Goal: Check status

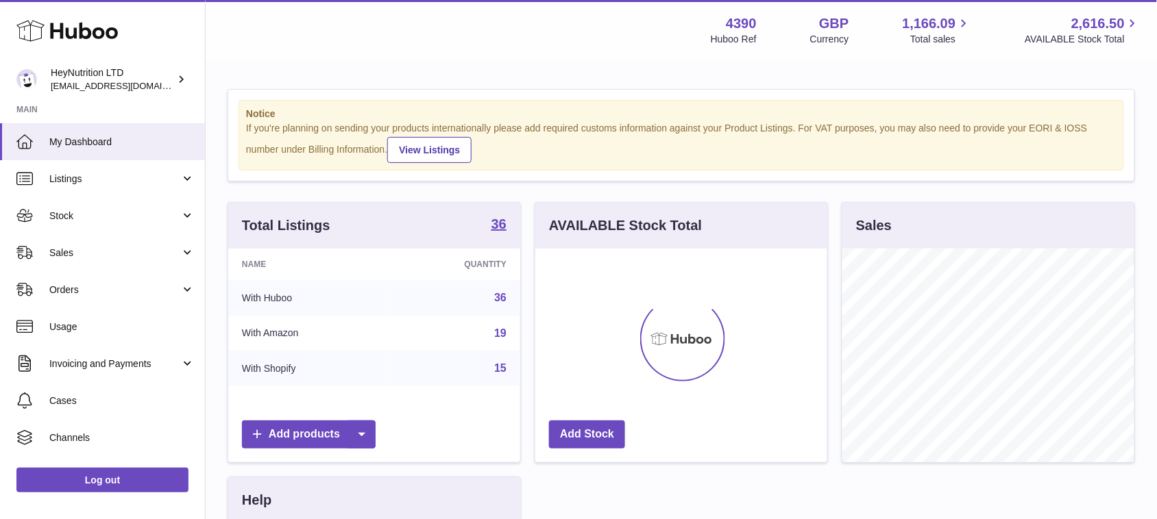
scroll to position [213, 291]
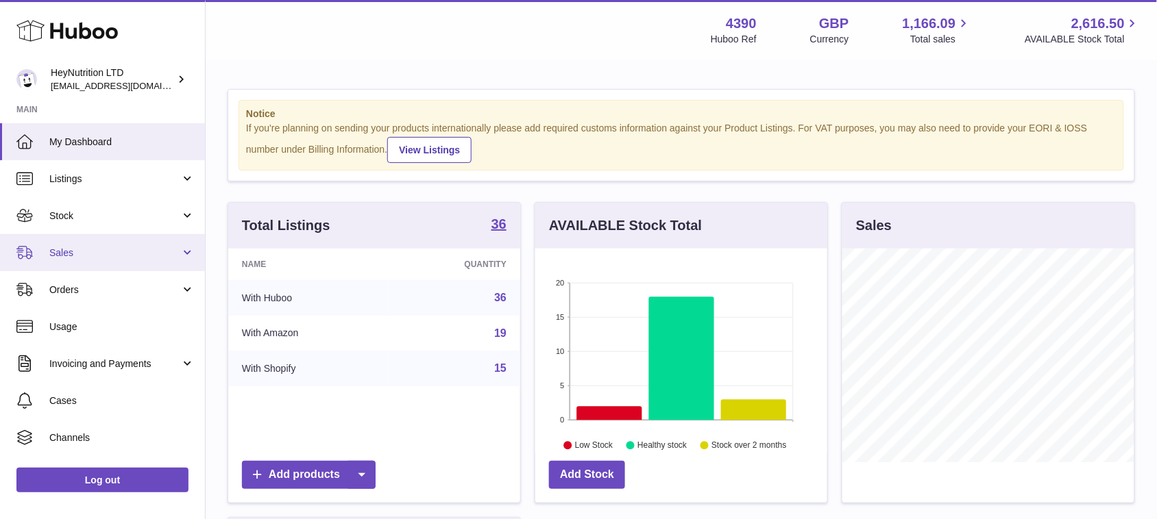
click at [69, 244] on link "Sales" at bounding box center [102, 252] width 205 height 37
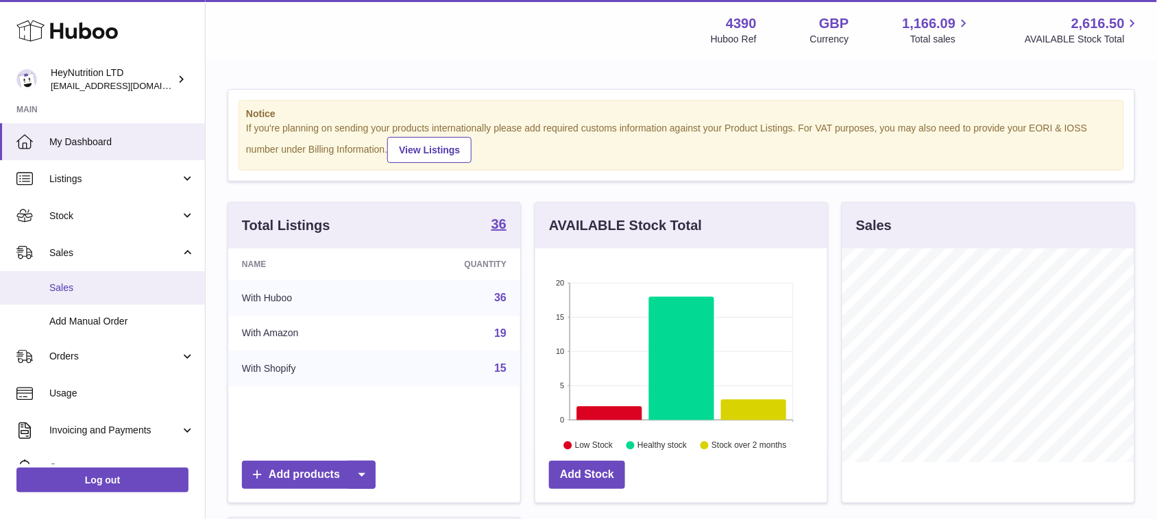
click at [73, 289] on span "Sales" at bounding box center [121, 288] width 145 height 13
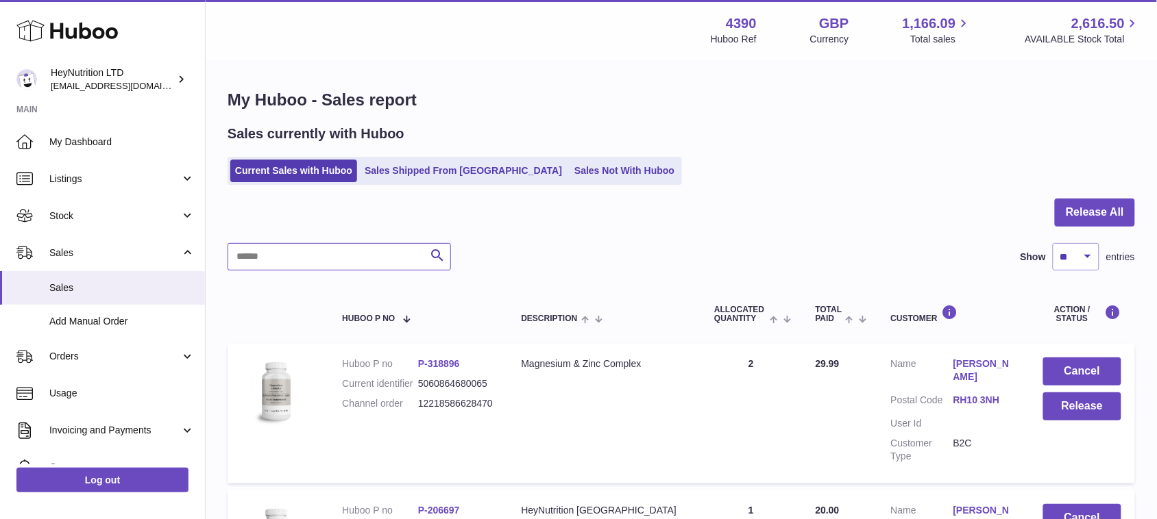
click at [271, 264] on input "text" at bounding box center [338, 256] width 223 height 27
click at [378, 170] on link "Sales Shipped From [GEOGRAPHIC_DATA]" at bounding box center [463, 171] width 207 height 23
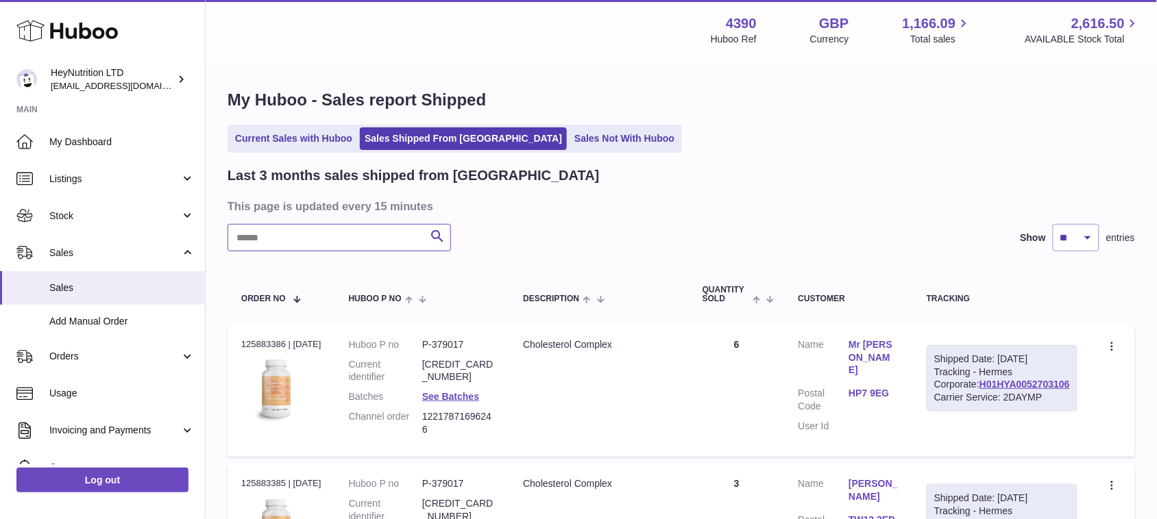
click at [333, 233] on input "text" at bounding box center [338, 237] width 223 height 27
paste input "**********"
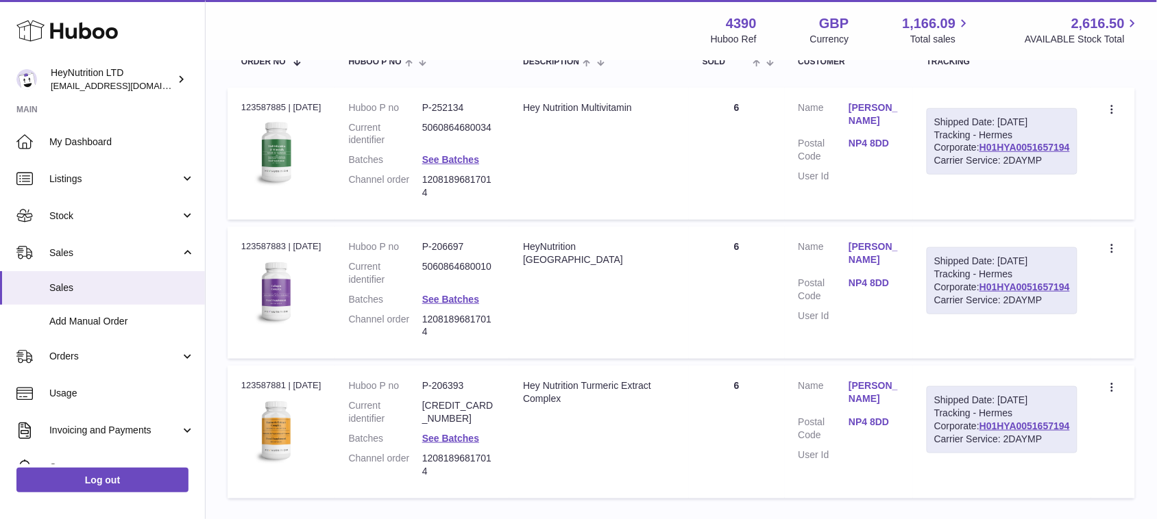
scroll to position [257, 0]
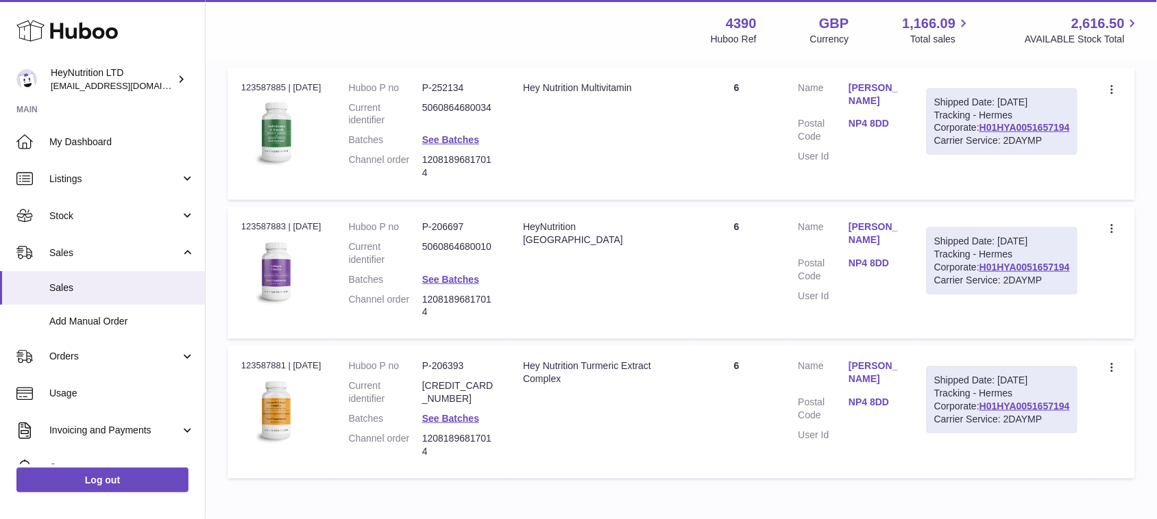
type input "**********"
drag, startPoint x: 1073, startPoint y: 153, endPoint x: 981, endPoint y: 151, distance: 91.8
click at [981, 151] on div "Shipped Date: [DATE] Tracking - Hermes Corporate: H01HYA0051657194 Carrier Serv…" at bounding box center [1001, 121] width 151 height 67
copy link "H01HYA0051657194"
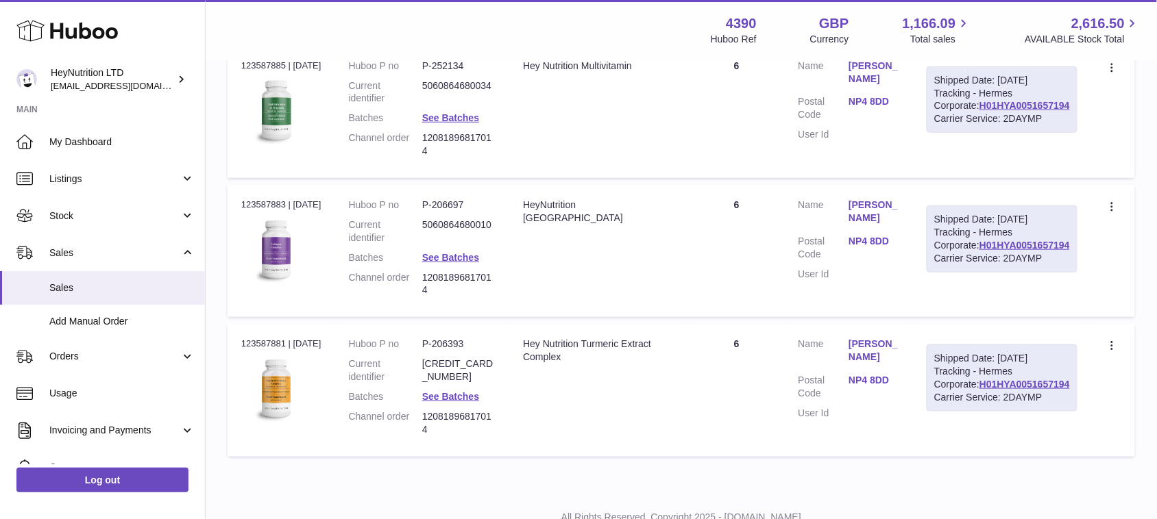
scroll to position [117, 0]
